Goal: Transaction & Acquisition: Purchase product/service

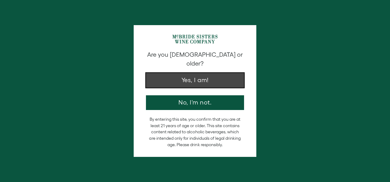
click at [167, 76] on button "Yes, I am!" at bounding box center [195, 80] width 98 height 15
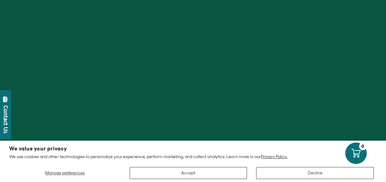
scroll to position [60, 0]
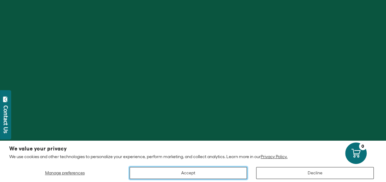
click at [180, 169] on button "Accept" at bounding box center [187, 173] width 117 height 12
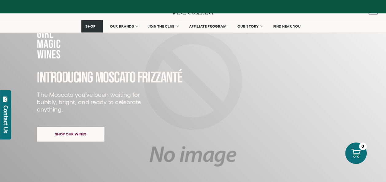
scroll to position [67, 0]
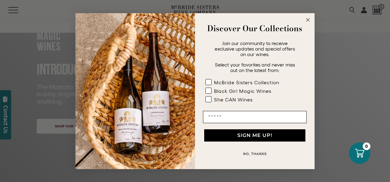
click at [307, 21] on circle "Close dialog" at bounding box center [308, 19] width 7 height 7
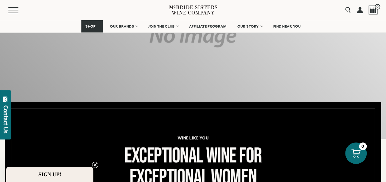
scroll to position [189, 0]
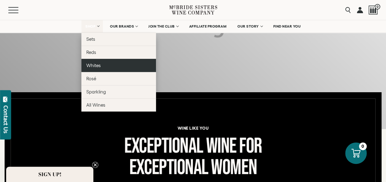
click at [99, 63] on span "Whites" at bounding box center [93, 65] width 14 height 5
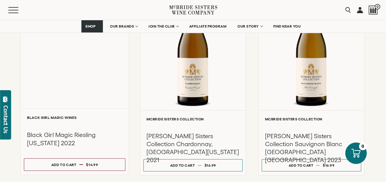
scroll to position [331, 0]
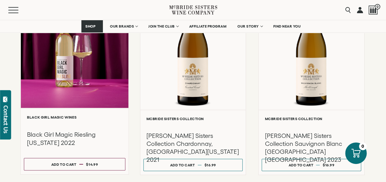
click at [75, 83] on div at bounding box center [75, 42] width 108 height 131
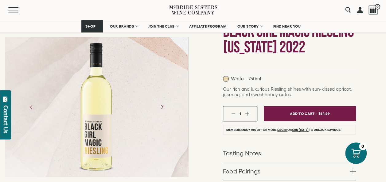
scroll to position [68, 0]
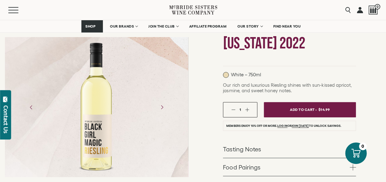
click at [269, 145] on link "Tasting Notes" at bounding box center [289, 149] width 133 height 18
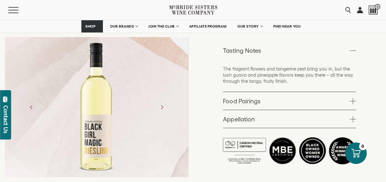
scroll to position [171, 0]
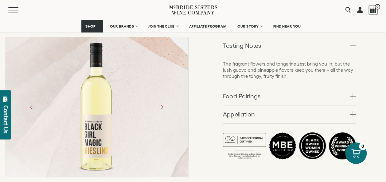
click at [318, 115] on link "Appellation" at bounding box center [289, 114] width 133 height 18
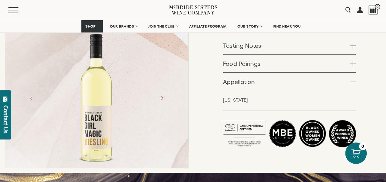
click at [276, 74] on link "Appellation" at bounding box center [289, 82] width 133 height 18
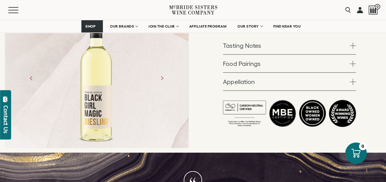
click at [266, 66] on link "Food Pairings" at bounding box center [289, 64] width 133 height 18
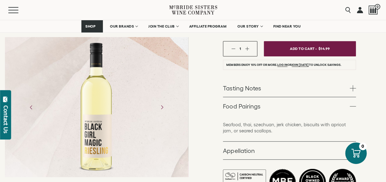
scroll to position [125, 0]
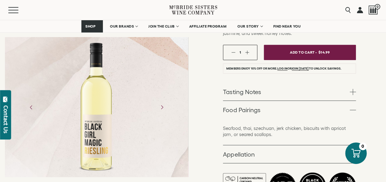
click at [292, 94] on link "Tasting Notes" at bounding box center [289, 92] width 133 height 18
